Goal: Information Seeking & Learning: Learn about a topic

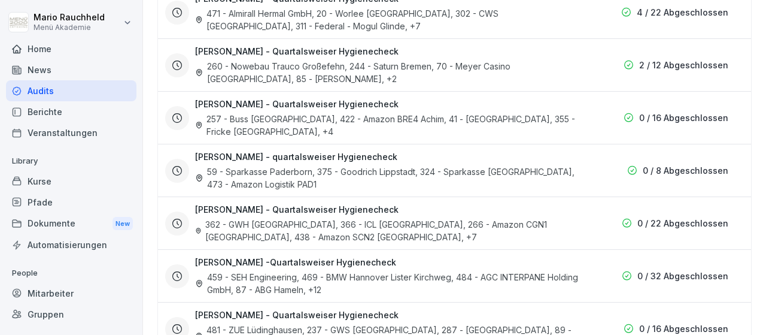
scroll to position [438, 0]
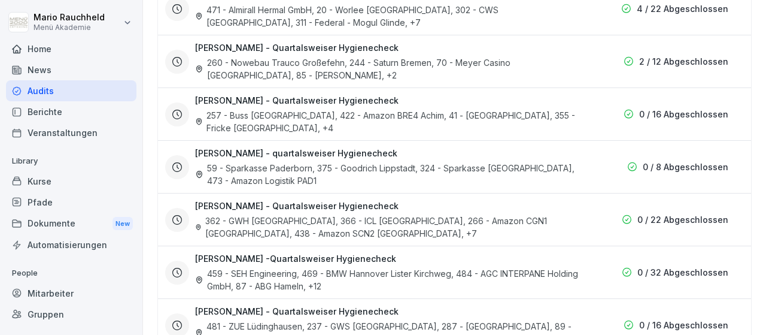
click at [178, 162] on icon at bounding box center [177, 167] width 11 height 11
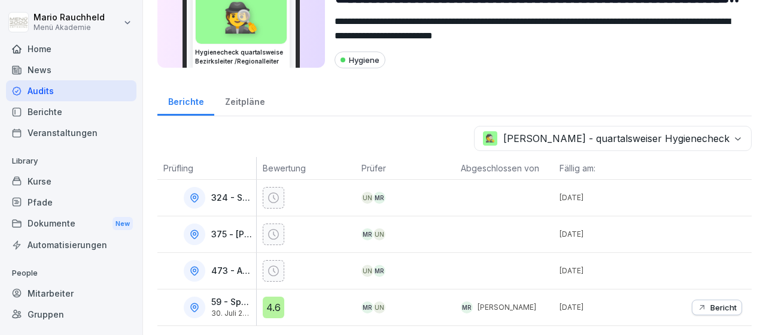
click at [67, 45] on div "Home" at bounding box center [71, 48] width 131 height 21
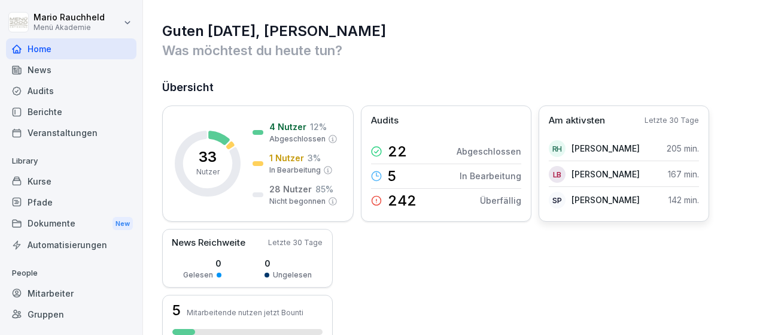
click at [593, 128] on div "Am aktivsten Letzte 30 Tage RH [PERSON_NAME] 205 min. LB [PERSON_NAME] 167 min.…" at bounding box center [624, 163] width 171 height 116
click at [588, 122] on p "Am aktivsten" at bounding box center [577, 121] width 56 height 14
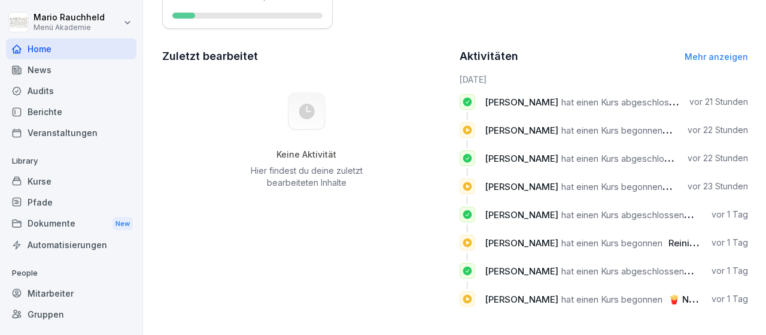
scroll to position [318, 0]
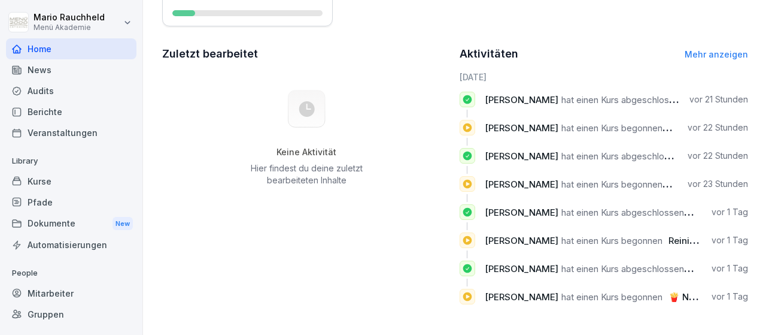
click at [36, 72] on div "News" at bounding box center [71, 69] width 131 height 21
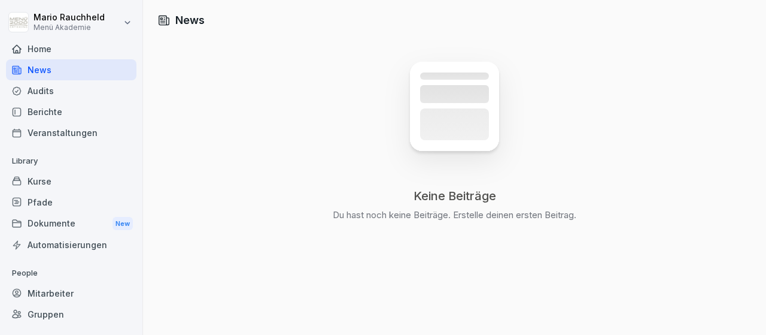
click at [36, 91] on div "Audits" at bounding box center [71, 90] width 131 height 21
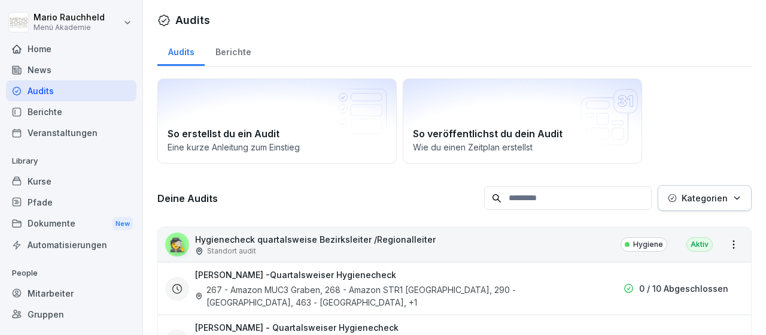
click at [37, 113] on div "Berichte" at bounding box center [71, 111] width 131 height 21
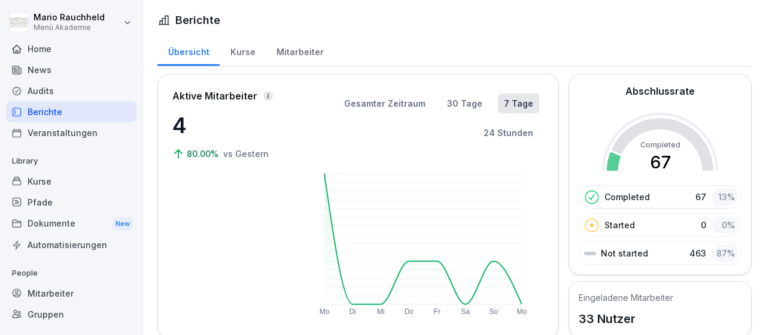
click at [44, 88] on div "Audits" at bounding box center [71, 90] width 131 height 21
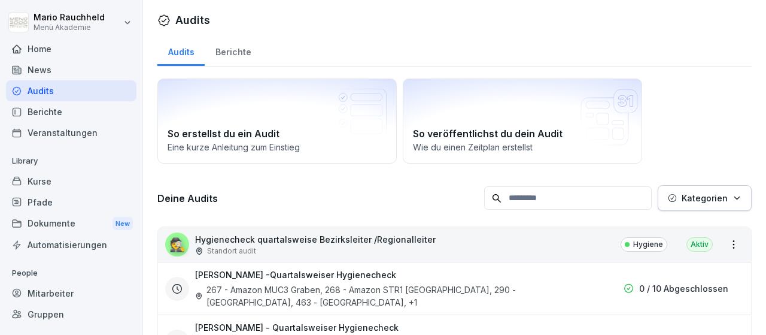
scroll to position [239, 0]
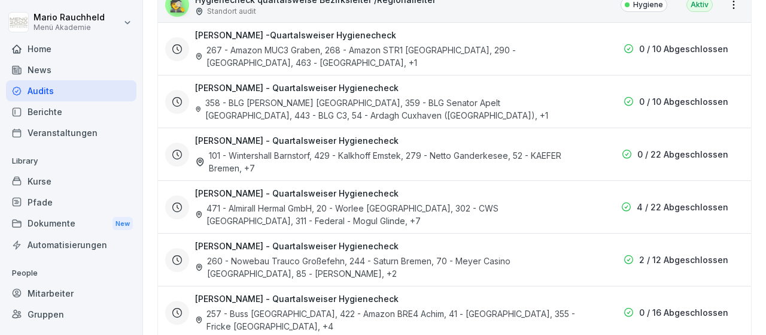
click at [427, 240] on div "[PERSON_NAME] - Quartalsweiser Hygienecheck 260 - Nowebau Trauco Großefehn, 244…" at bounding box center [387, 259] width 384 height 40
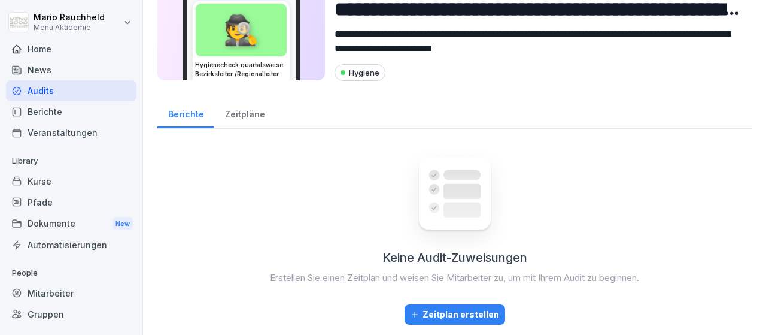
scroll to position [2, 0]
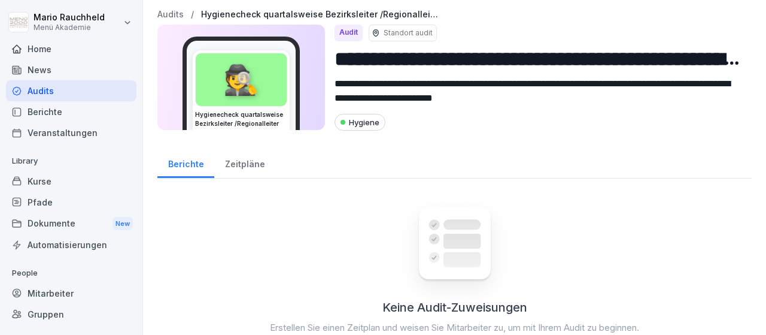
click at [51, 89] on div "Audits" at bounding box center [71, 90] width 131 height 21
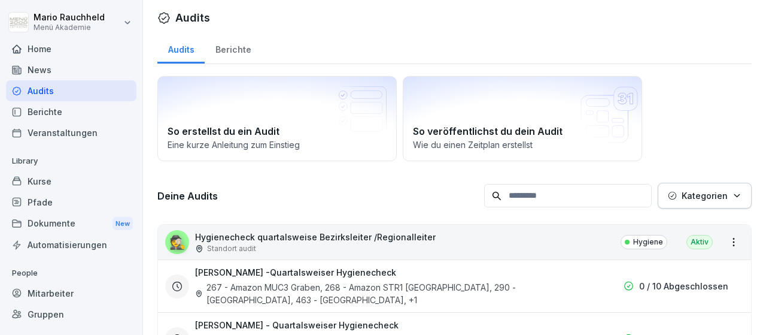
click at [56, 46] on div "Home" at bounding box center [71, 48] width 131 height 21
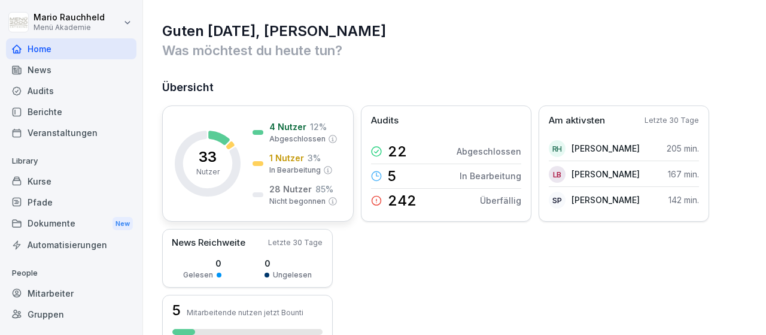
click at [298, 190] on p "28 Nutzer" at bounding box center [290, 189] width 43 height 13
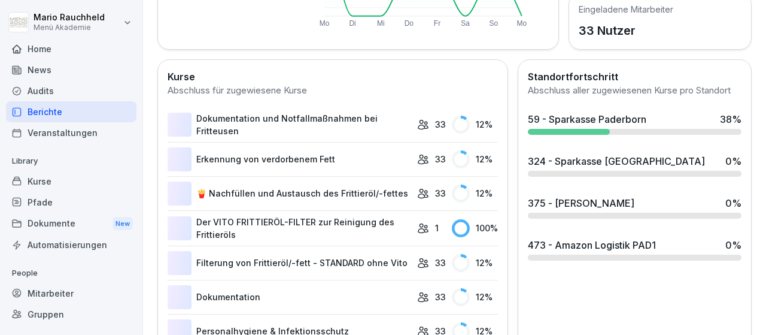
scroll to position [286, 0]
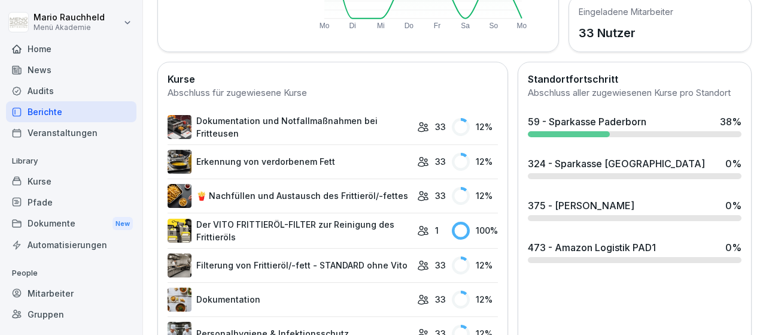
click at [563, 164] on div "324 - Sparkasse [GEOGRAPHIC_DATA]" at bounding box center [616, 163] width 177 height 14
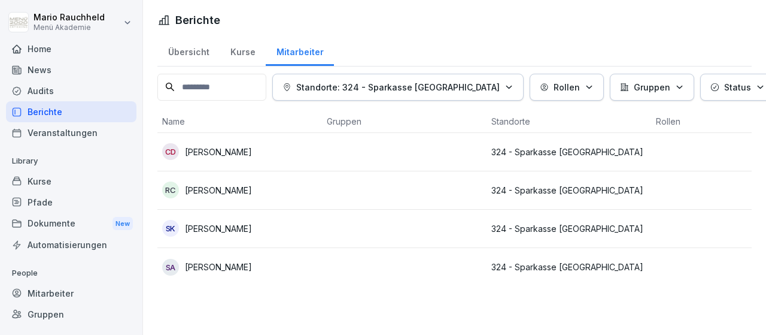
click at [60, 113] on div "Berichte" at bounding box center [71, 111] width 131 height 21
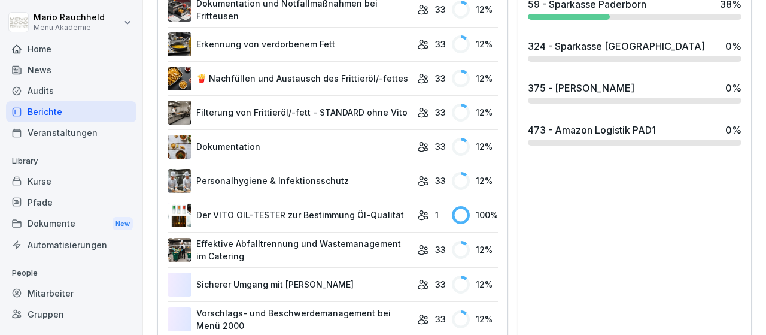
scroll to position [404, 0]
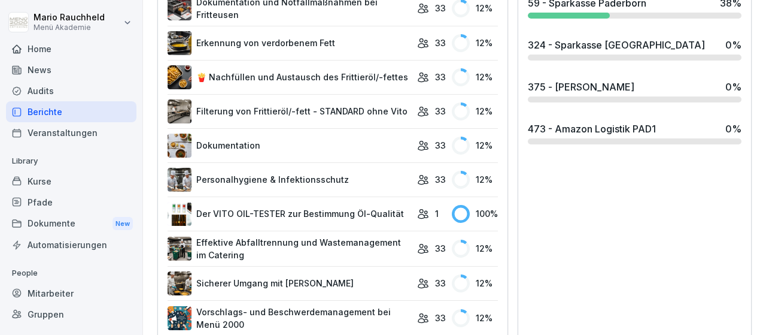
click at [347, 179] on link "Personalhygiene & Infektionsschutz" at bounding box center [290, 180] width 244 height 24
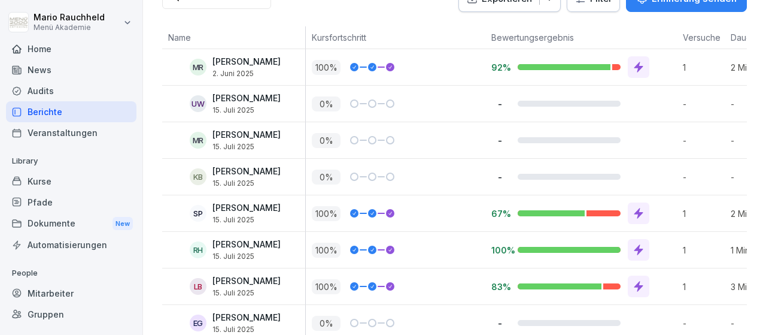
scroll to position [196, 0]
